Goal: Navigation & Orientation: Find specific page/section

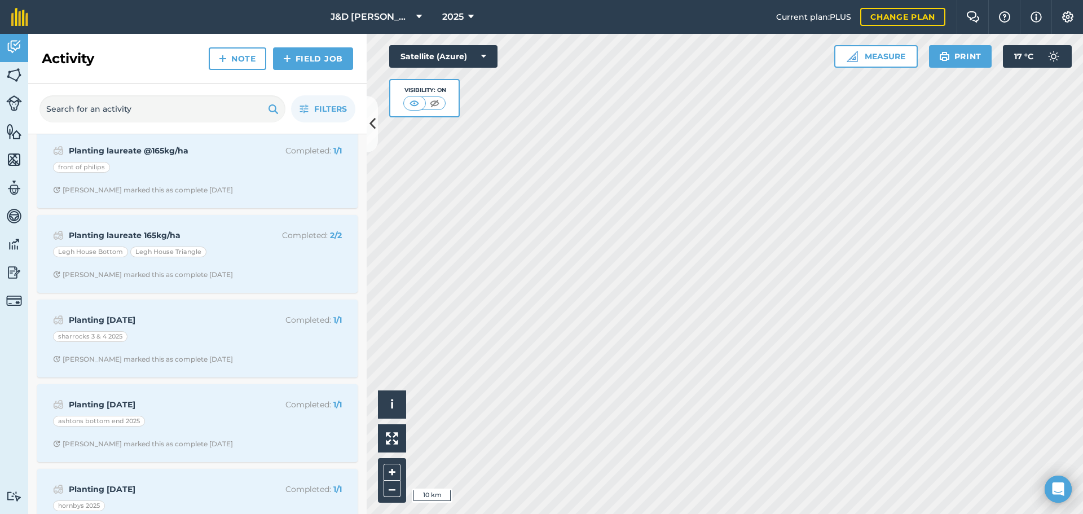
scroll to position [677, 0]
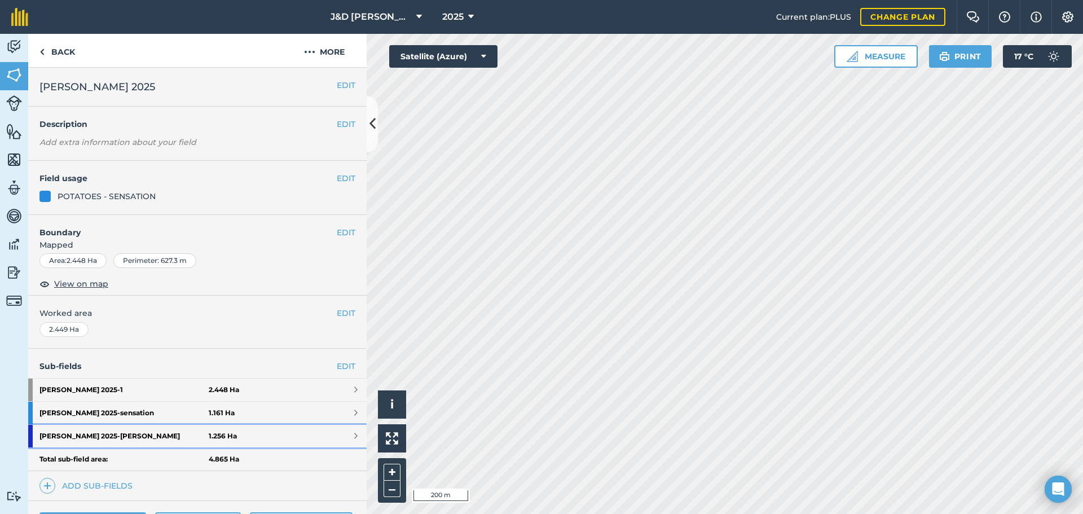
click at [109, 431] on strong "[PERSON_NAME] 2025 - [PERSON_NAME]" at bounding box center [123, 436] width 169 height 23
